Goal: Task Accomplishment & Management: Manage account settings

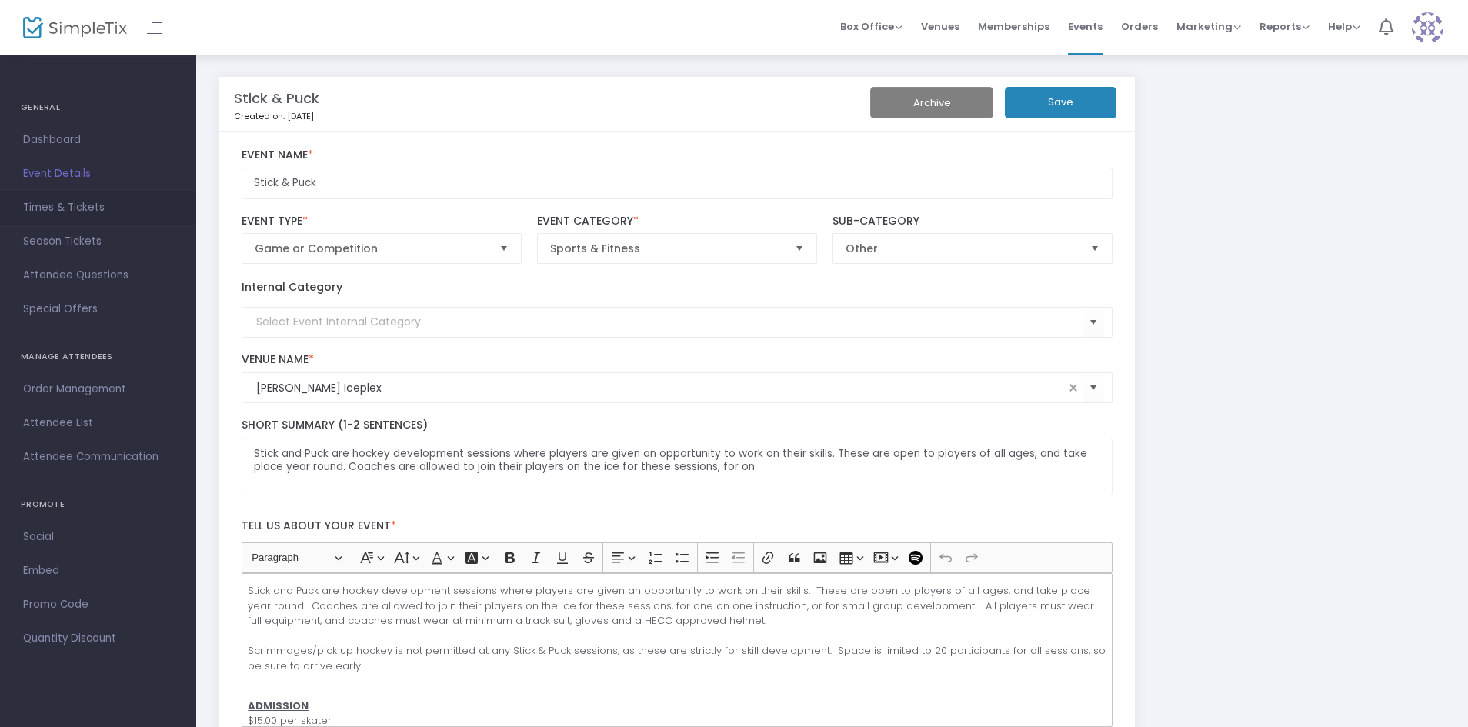
click at [96, 204] on span "Times & Tickets" at bounding box center [98, 208] width 150 height 20
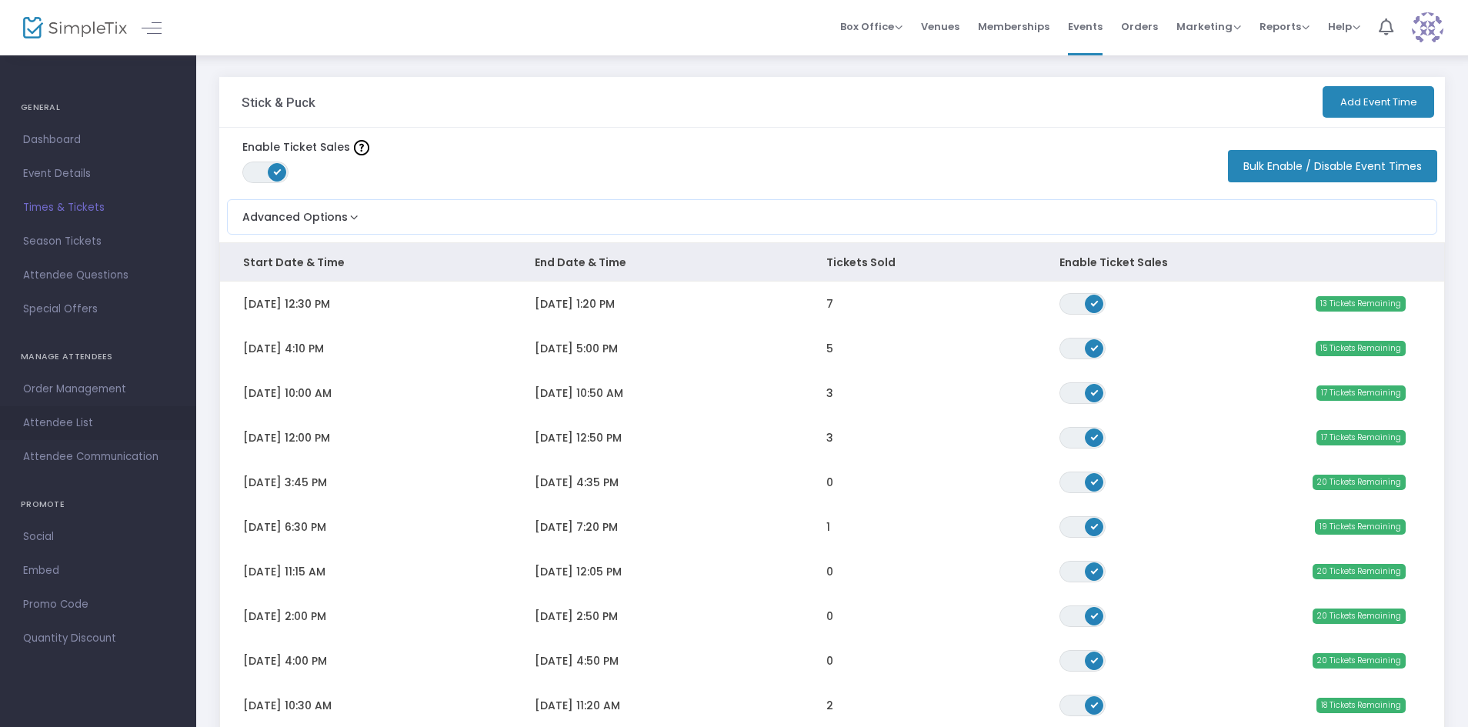
click at [89, 419] on span "Attendee List" at bounding box center [98, 423] width 150 height 20
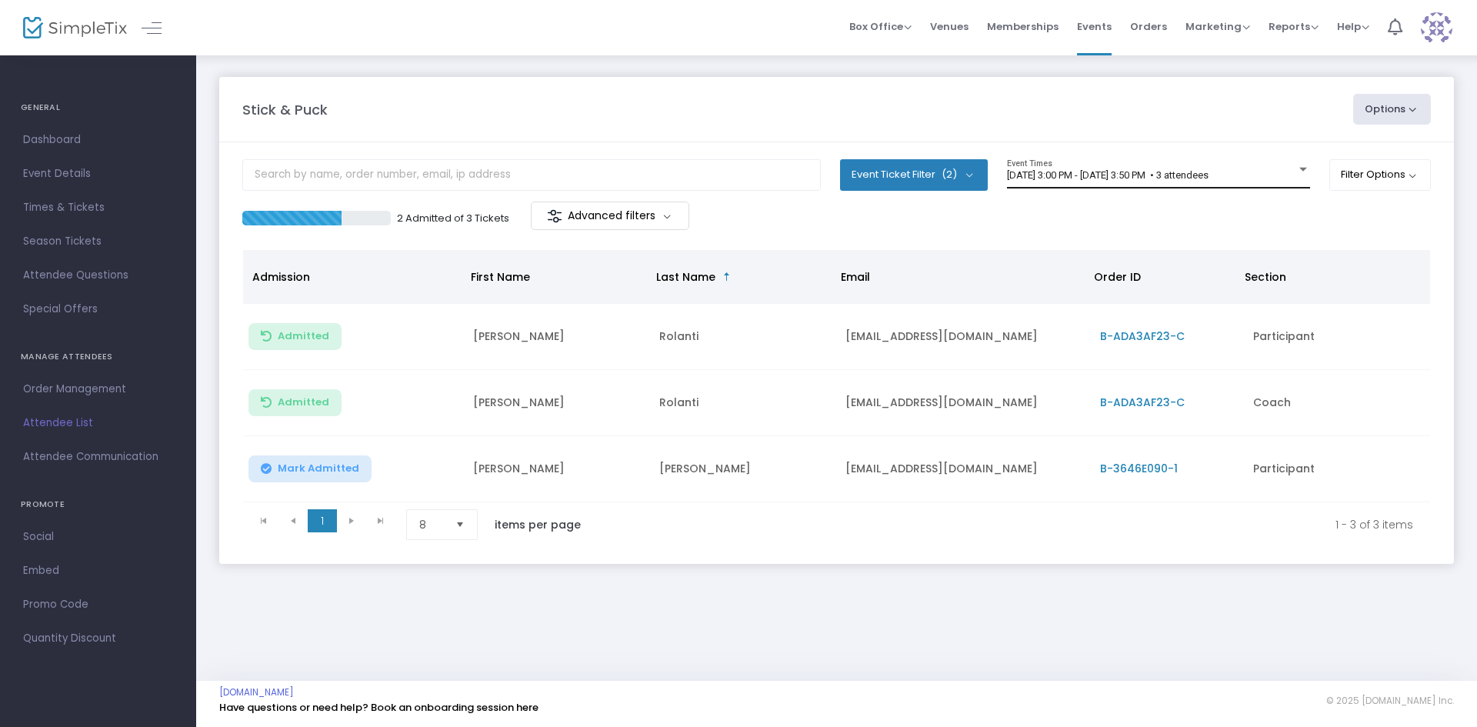
click at [1135, 185] on div "[DATE] 3:00 PM - [DATE] 3:50 PM • 3 attendees Event Times" at bounding box center [1158, 173] width 303 height 29
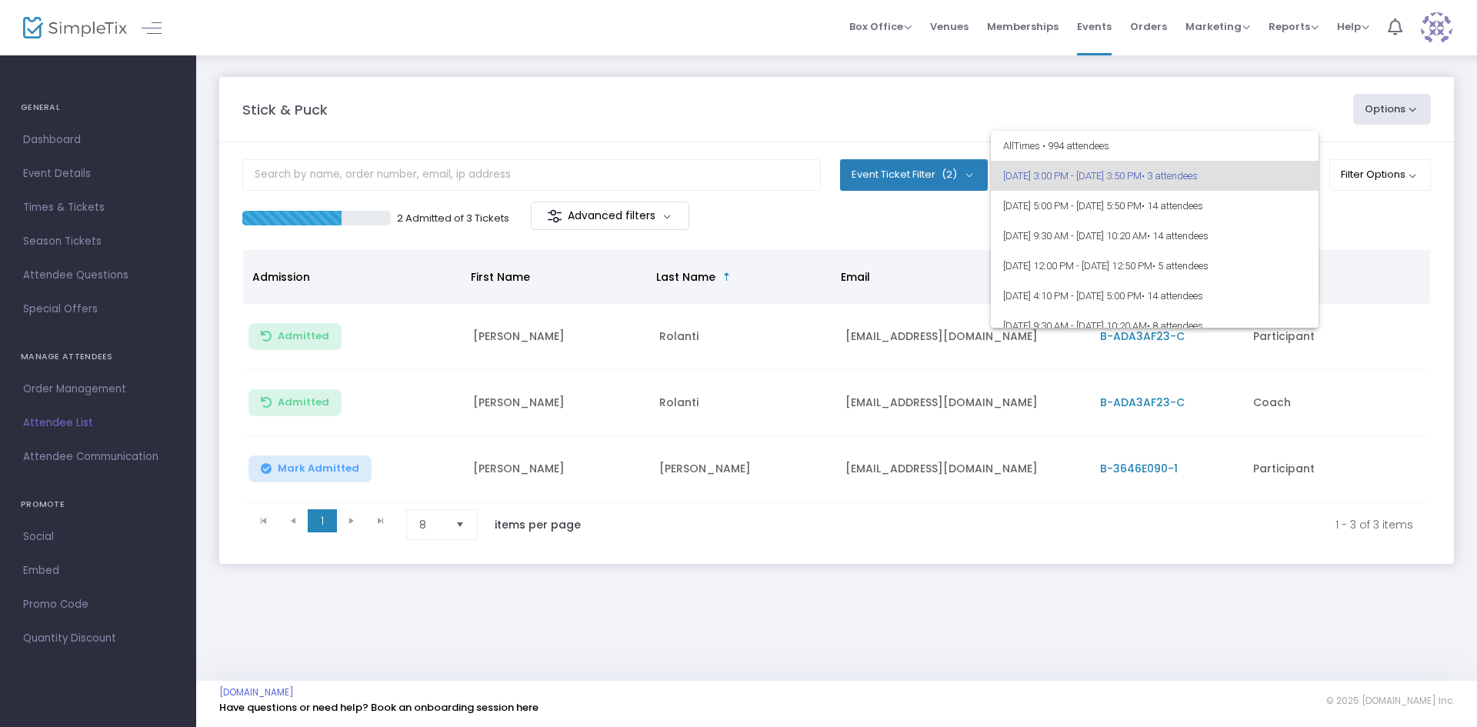
click at [1369, 182] on div at bounding box center [738, 363] width 1477 height 727
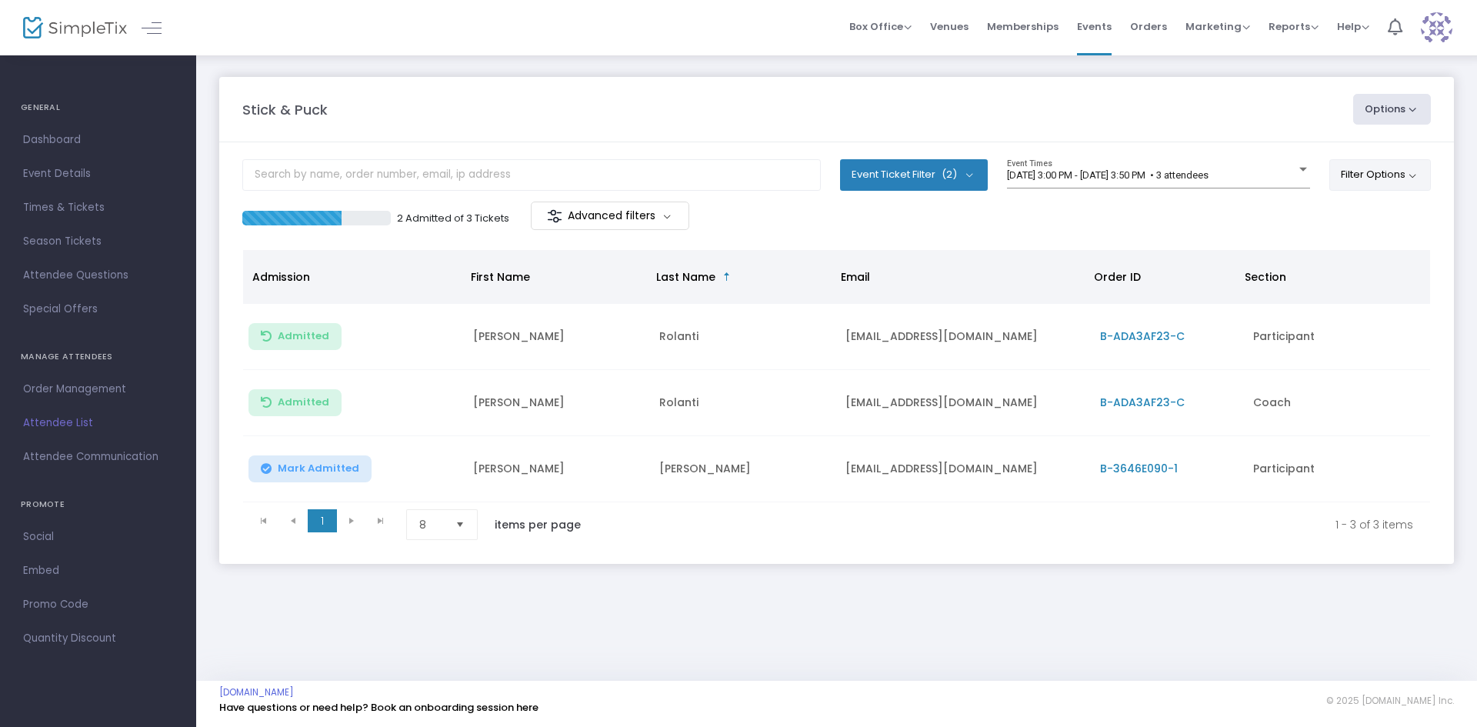
click at [1389, 176] on button "Filter Options" at bounding box center [1380, 174] width 102 height 31
click at [1209, 215] on span at bounding box center [1217, 219] width 18 height 18
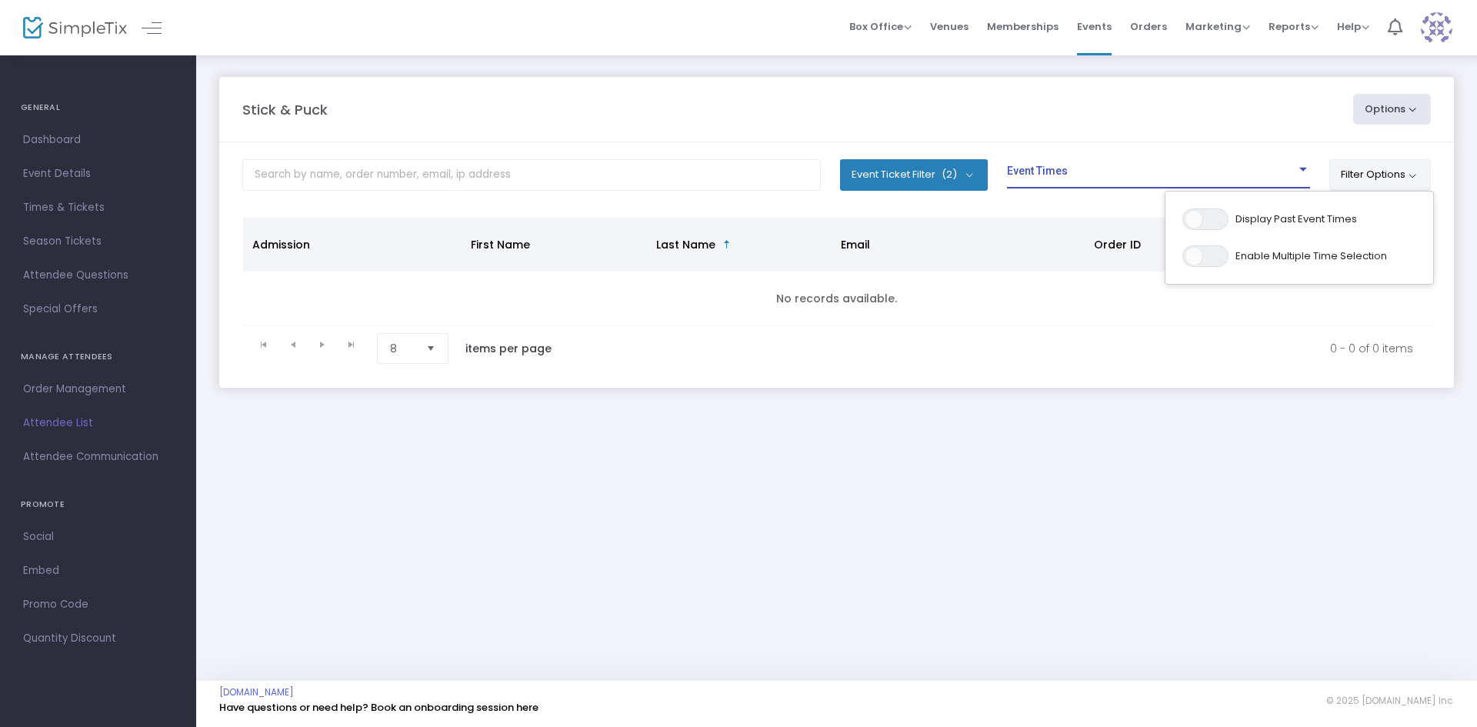
click at [1149, 173] on span at bounding box center [1151, 176] width 289 height 12
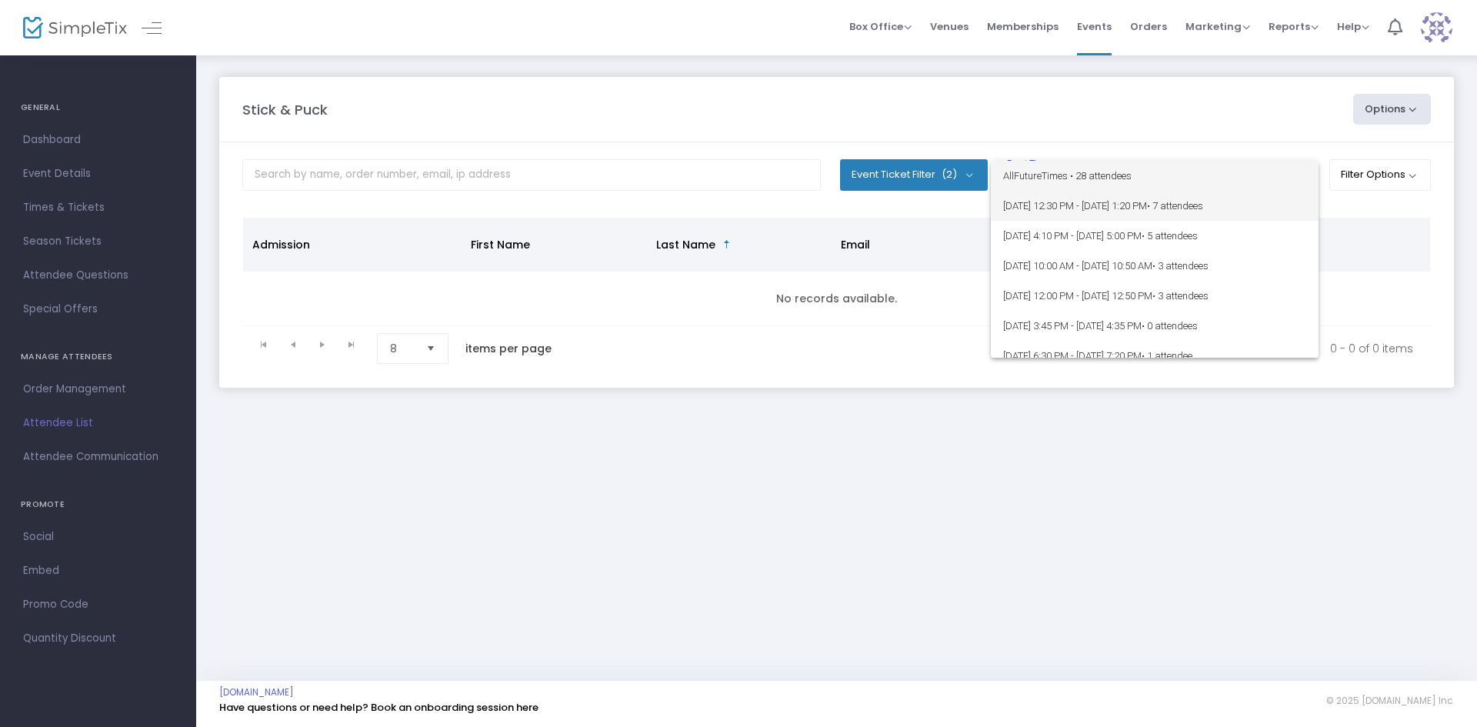
click at [1139, 197] on span "[DATE] 12:30 PM - [DATE] 1:20 PM • 7 attendees" at bounding box center [1154, 206] width 303 height 30
